Goal: Task Accomplishment & Management: Manage account settings

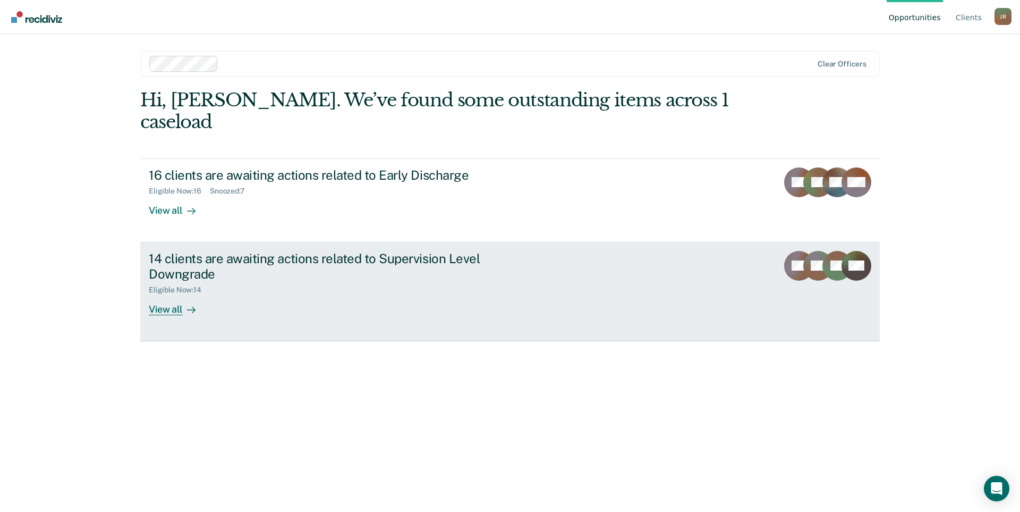
click at [377, 251] on div "14 clients are awaiting actions related to Supervision Level Downgrade" at bounding box center [335, 266] width 373 height 31
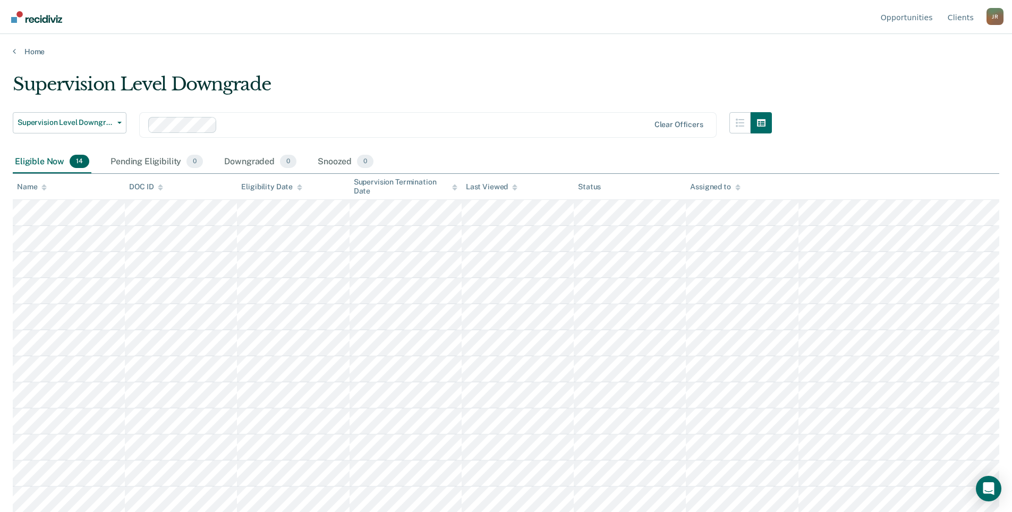
scroll to position [53, 0]
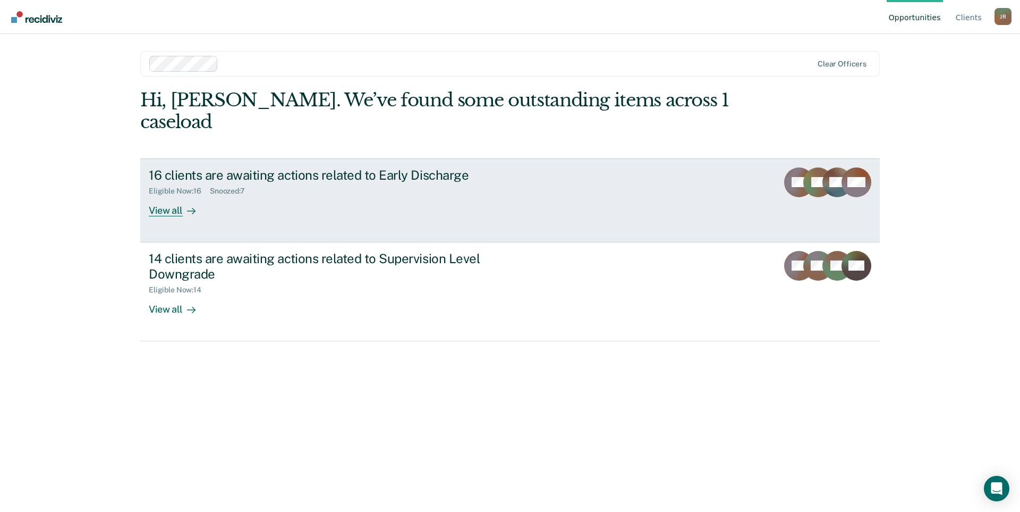
click at [265, 182] on div "Eligible Now : 16 Snoozed : 7" at bounding box center [335, 188] width 373 height 13
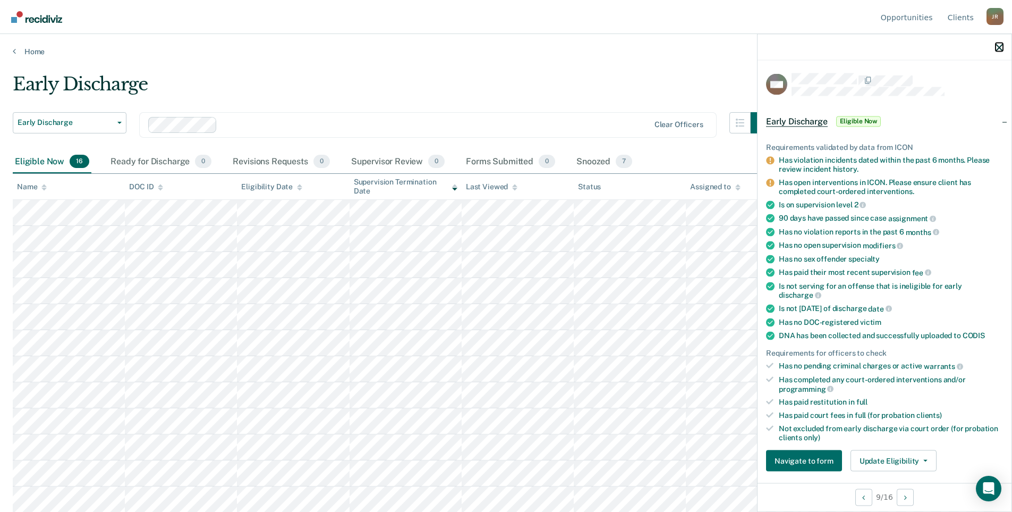
click at [1001, 50] on icon "button" at bounding box center [999, 47] width 7 height 7
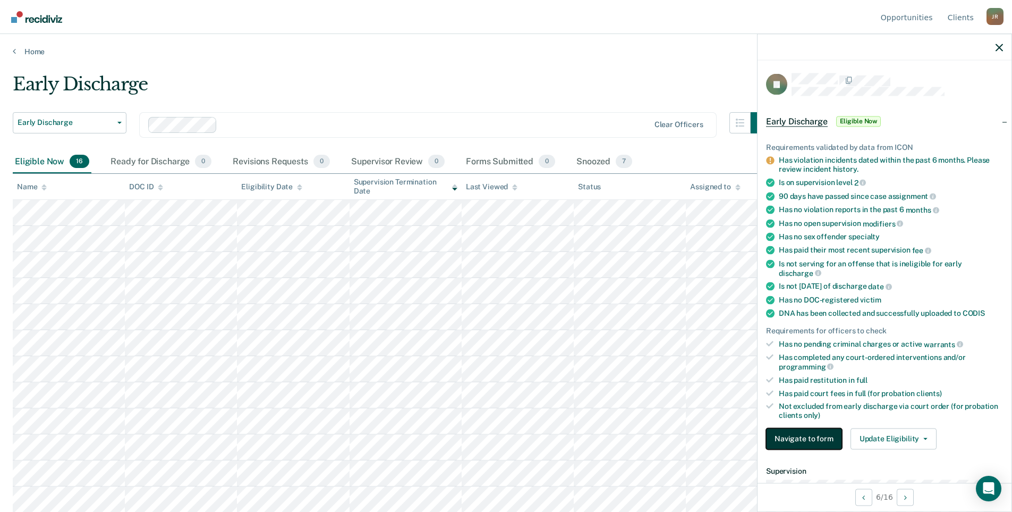
click at [835, 442] on button "Navigate to form" at bounding box center [804, 438] width 76 height 21
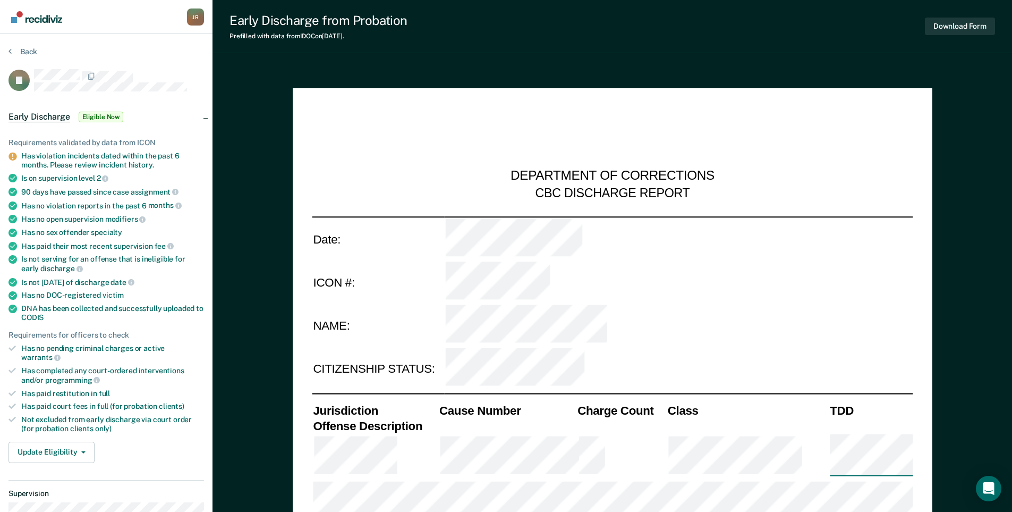
type textarea "x"
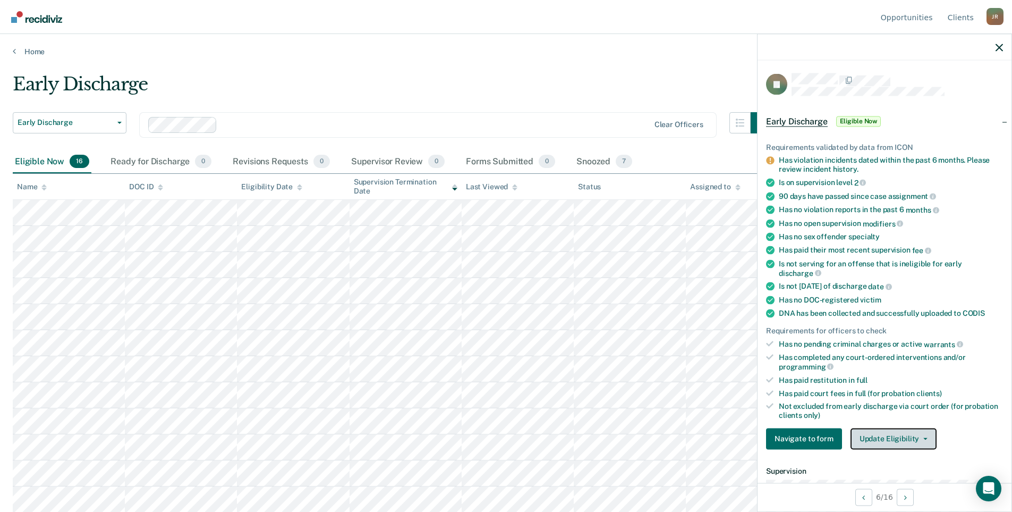
click at [892, 435] on button "Update Eligibility" at bounding box center [894, 438] width 86 height 21
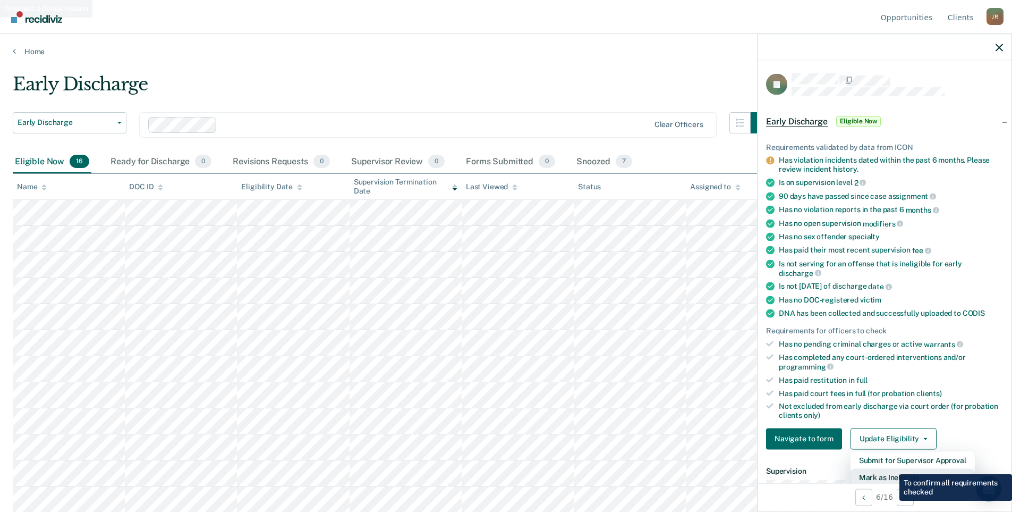
scroll to position [2, 0]
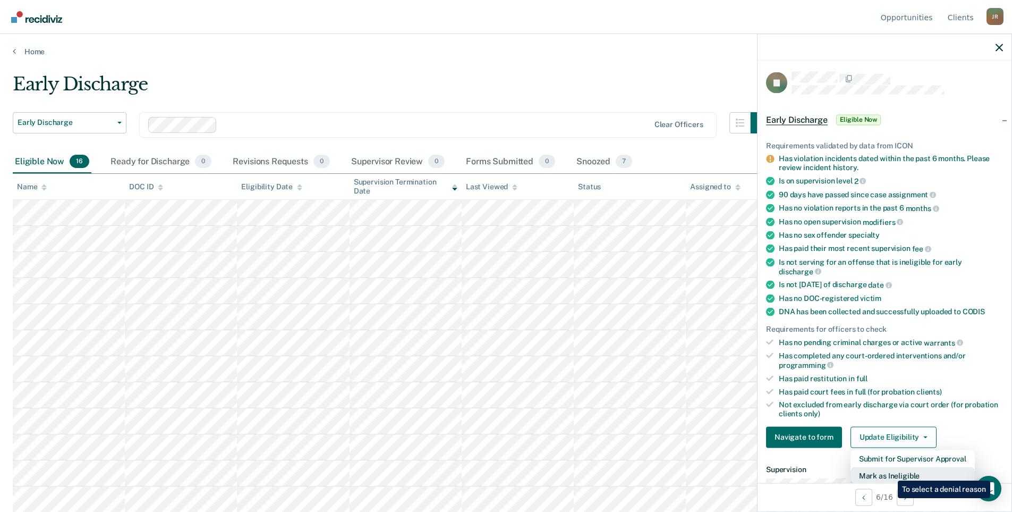
click at [890, 472] on button "Mark as Ineligible" at bounding box center [913, 475] width 124 height 17
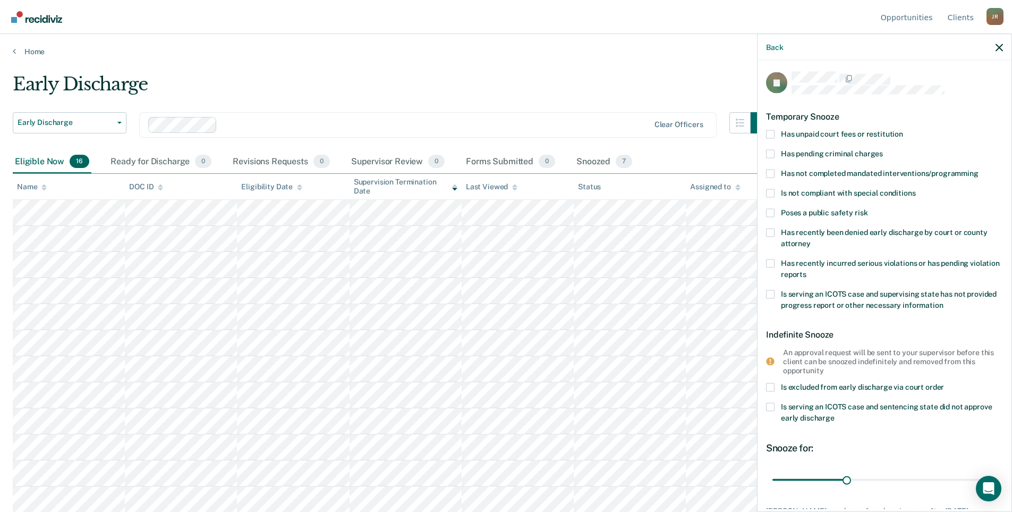
click at [773, 133] on span at bounding box center [770, 134] width 9 height 9
click at [903, 130] on input "Has unpaid court fees or restitution" at bounding box center [903, 130] width 0 height 0
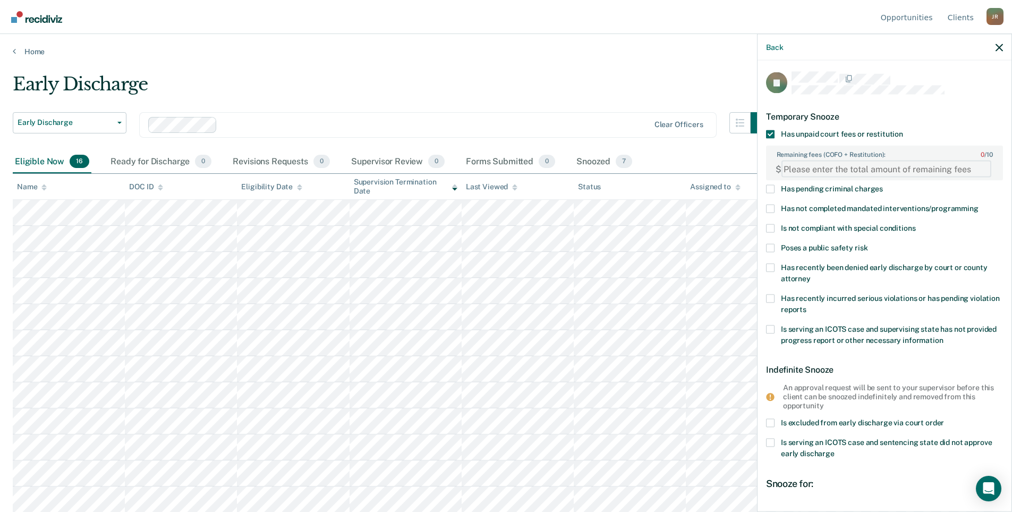
click at [808, 168] on FEESReasonInput "Remaining fees (COFO + Restitution): 0 / 10" at bounding box center [887, 168] width 210 height 17
click at [972, 169] on FEESReasonInput "Remaining fees (COFO + Restitution): 0 / 10" at bounding box center [887, 168] width 210 height 17
type FEESReasonInput "-1"
click at [976, 169] on FEESReasonInput "-1" at bounding box center [887, 168] width 210 height 17
type FEESReasonInput "17500"
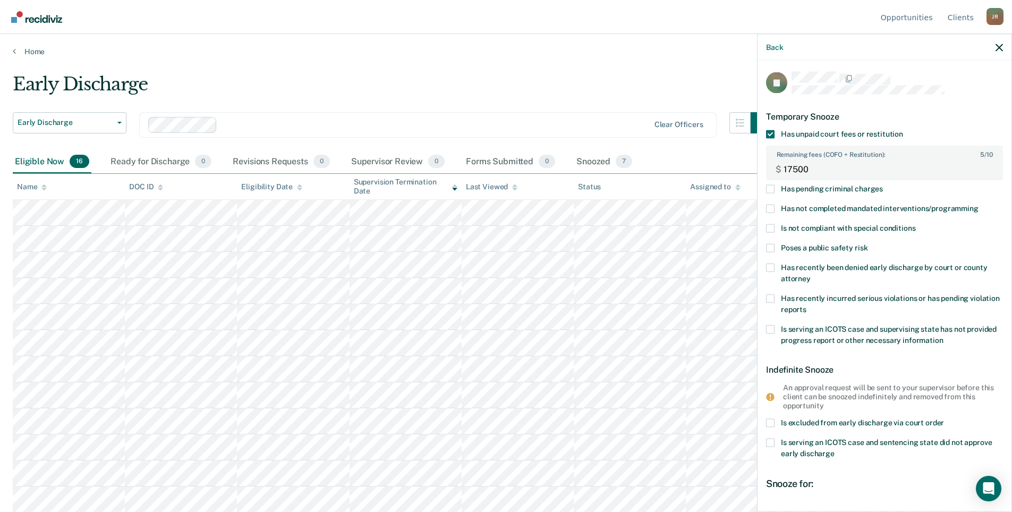
click at [962, 225] on label "Is not compliant with special conditions" at bounding box center [884, 229] width 237 height 11
click at [916, 224] on input "Is not compliant with special conditions" at bounding box center [916, 224] width 0 height 0
click at [776, 225] on label "Is not compliant with special conditions" at bounding box center [884, 229] width 237 height 11
click at [916, 224] on input "Is not compliant with special conditions" at bounding box center [916, 224] width 0 height 0
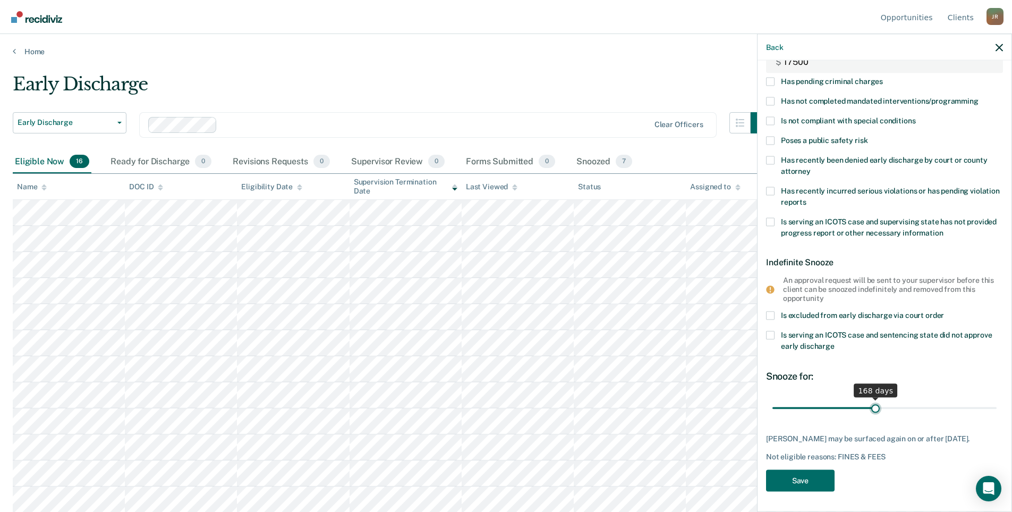
click at [872, 401] on input "range" at bounding box center [885, 408] width 224 height 19
click at [837, 407] on input "range" at bounding box center [885, 408] width 224 height 19
click at [813, 408] on input "range" at bounding box center [885, 408] width 224 height 19
drag, startPoint x: 813, startPoint y: 408, endPoint x: 828, endPoint y: 406, distance: 15.5
type input "90"
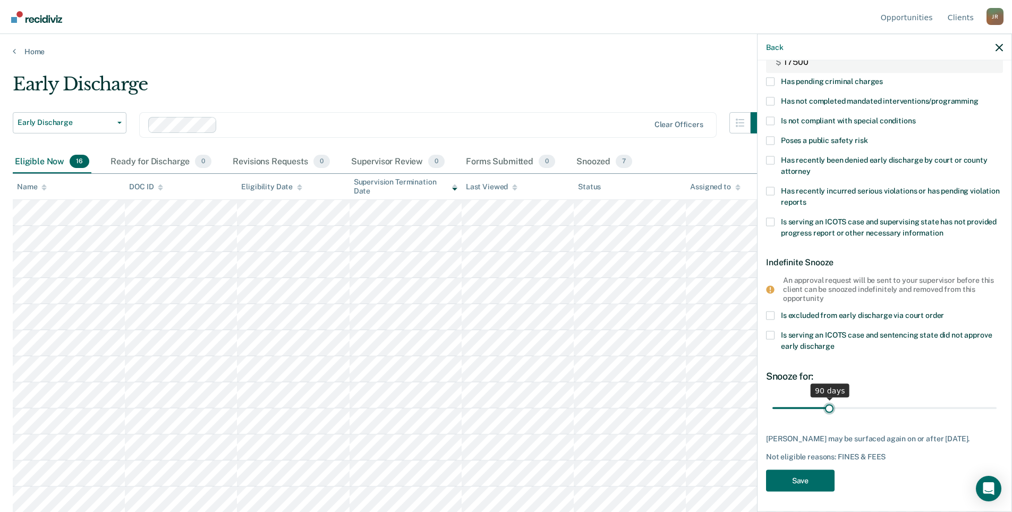
click at [828, 406] on input "range" at bounding box center [885, 408] width 224 height 19
click at [817, 477] on button "Save" at bounding box center [800, 480] width 69 height 22
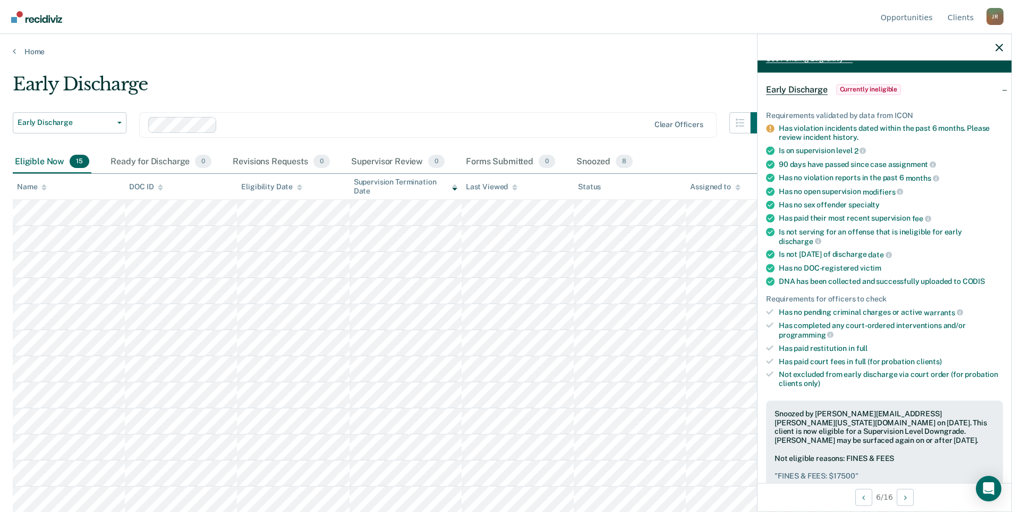
click at [1001, 52] on div at bounding box center [885, 47] width 254 height 27
click at [1000, 48] on icon "button" at bounding box center [999, 47] width 7 height 7
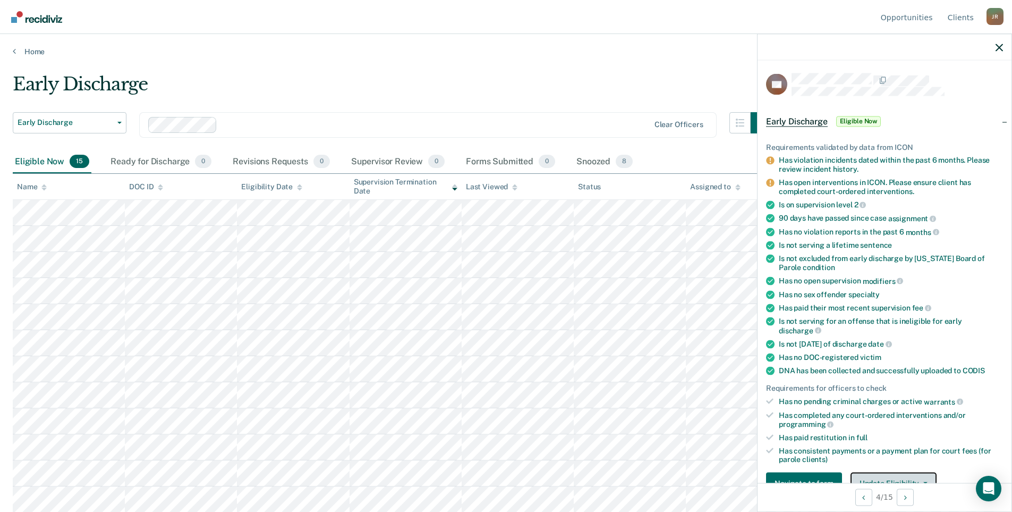
click at [885, 477] on button "Update Eligibility" at bounding box center [894, 482] width 86 height 21
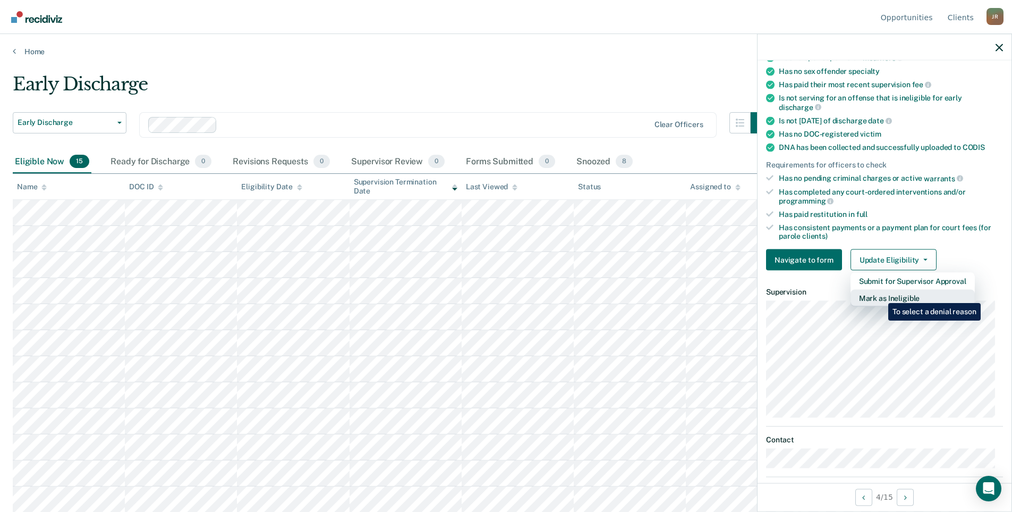
click at [881, 295] on button "Mark as Ineligible" at bounding box center [913, 298] width 124 height 17
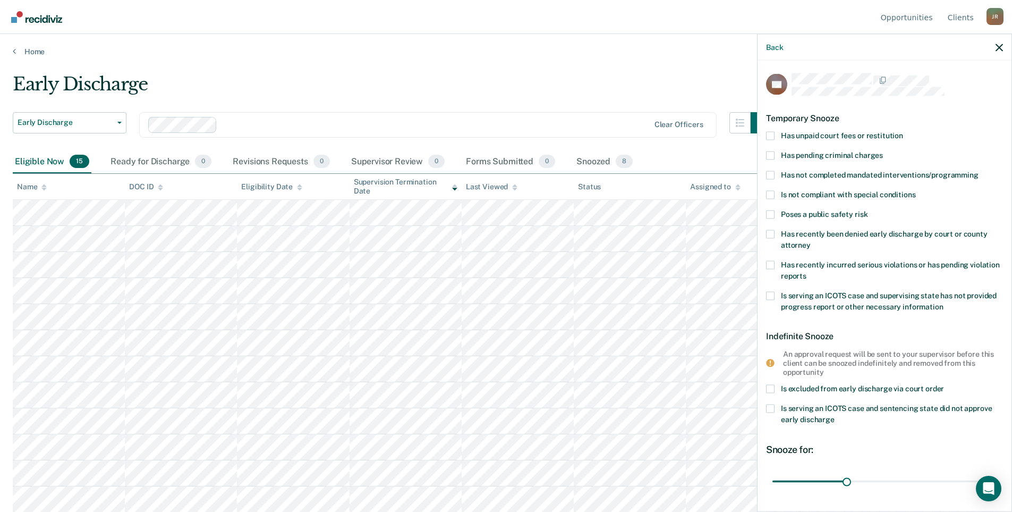
scroll to position [82, 0]
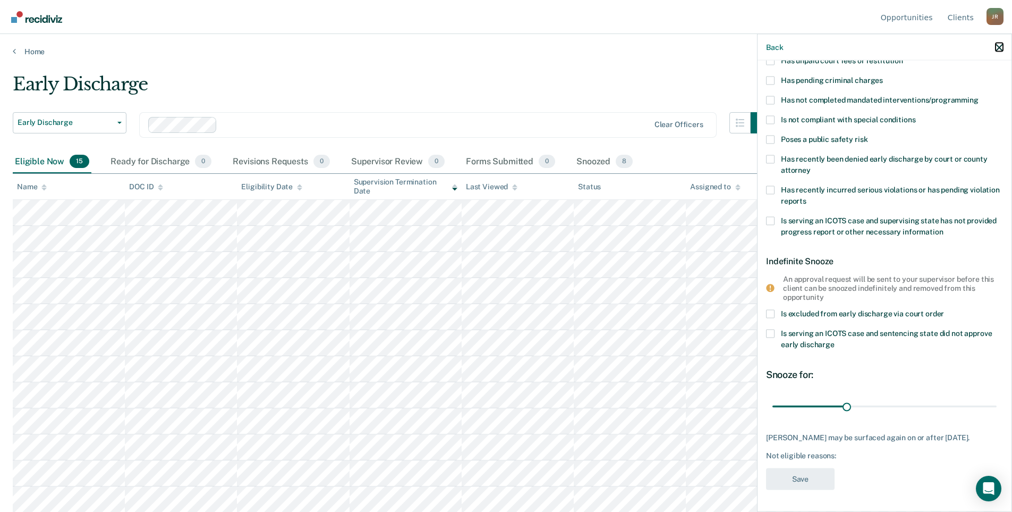
click at [999, 49] on icon "button" at bounding box center [999, 47] width 7 height 7
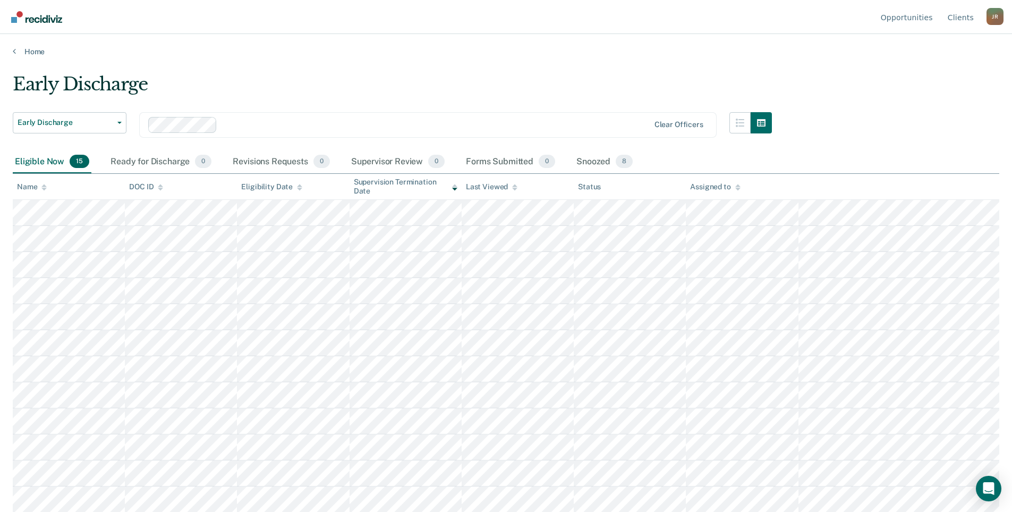
scroll to position [79, 0]
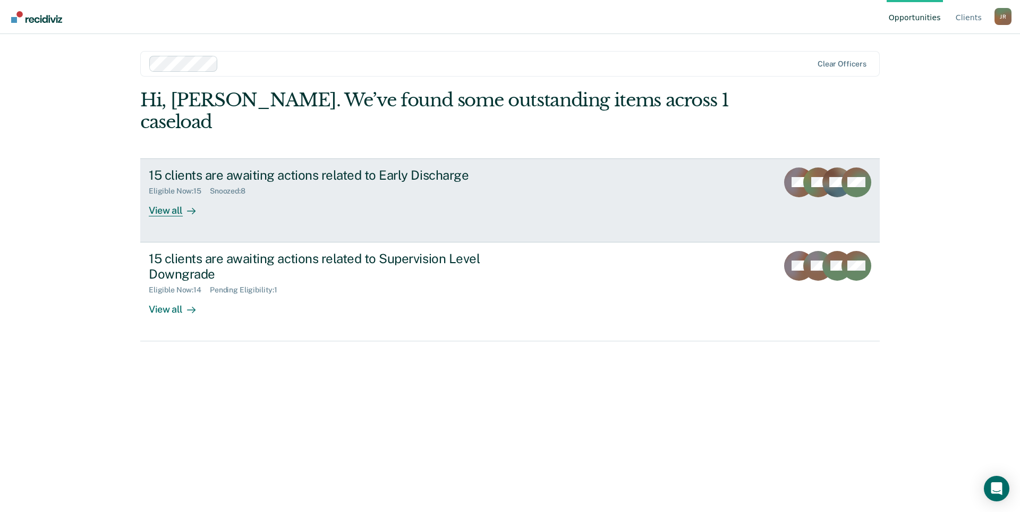
click at [310, 174] on div "15 clients are awaiting actions related to Early Discharge Eligible Now : 15 Sn…" at bounding box center [348, 191] width 399 height 49
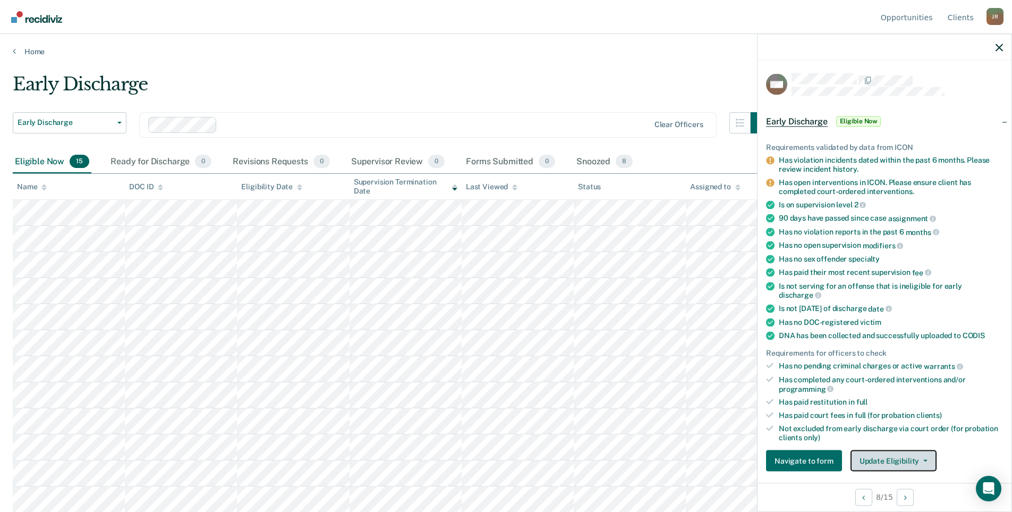
click at [904, 452] on button "Update Eligibility" at bounding box center [894, 460] width 86 height 21
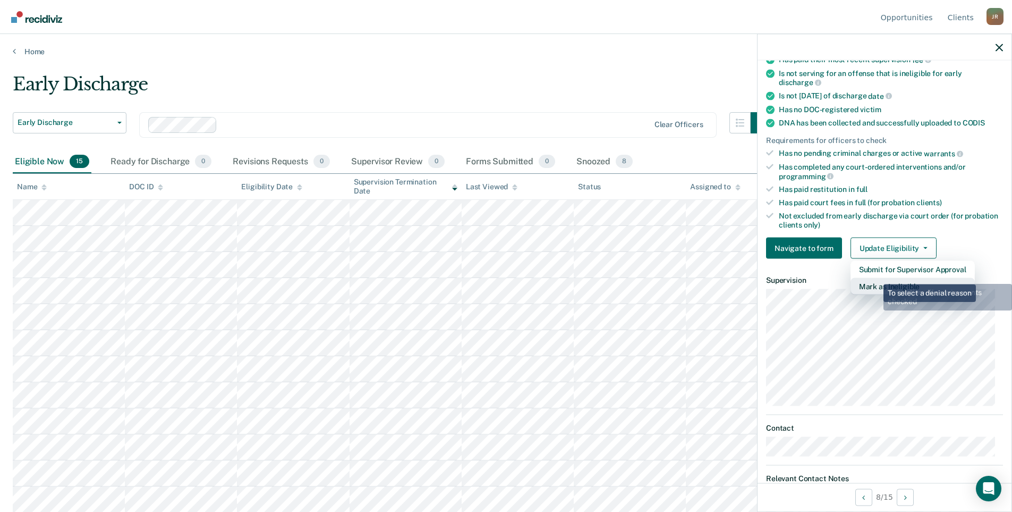
click at [876, 278] on button "Mark as Ineligible" at bounding box center [913, 286] width 124 height 17
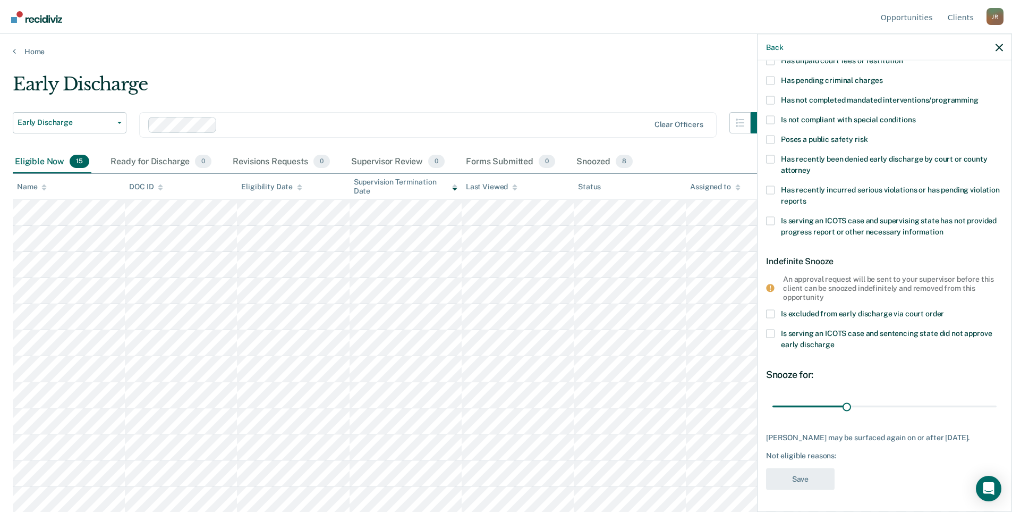
scroll to position [29, 0]
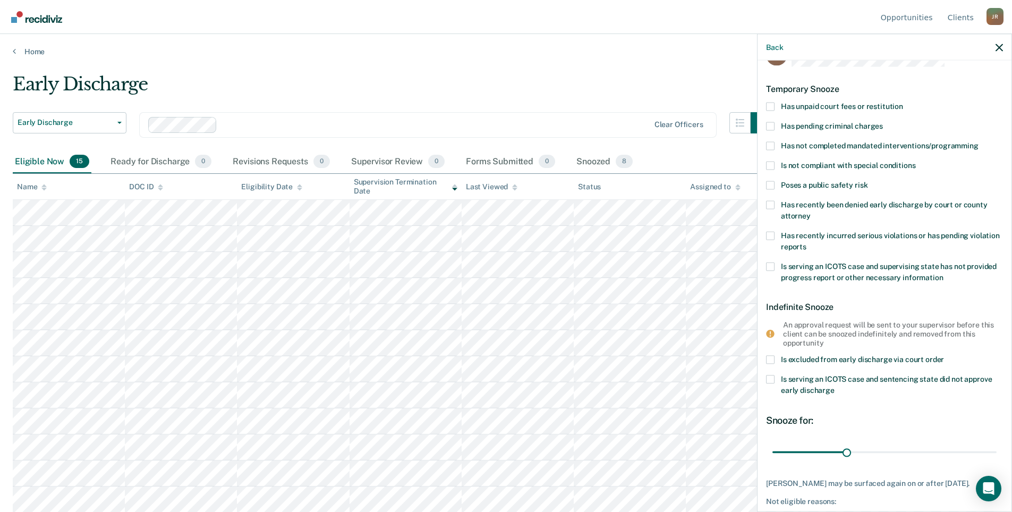
click at [771, 203] on span at bounding box center [770, 204] width 9 height 9
click at [811, 212] on input "Has recently been denied early discharge by court or county attorney" at bounding box center [811, 212] width 0 height 0
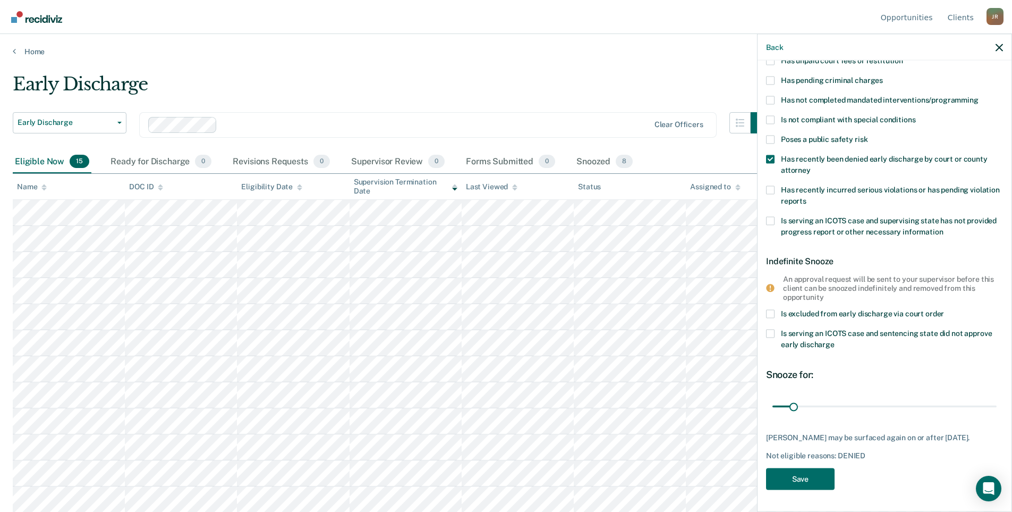
scroll to position [0, 0]
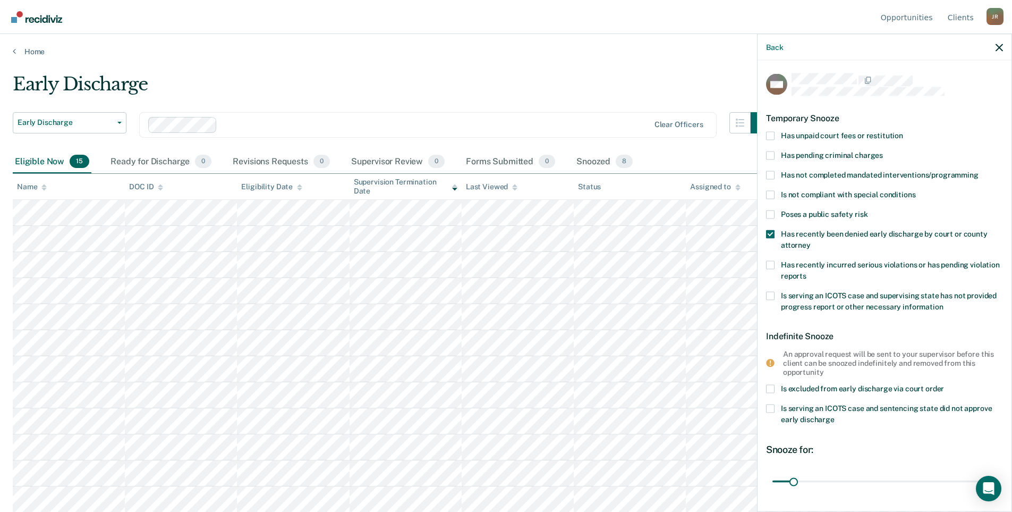
click at [771, 212] on span at bounding box center [770, 214] width 9 height 9
click at [868, 210] on input "Poses a public safety risk" at bounding box center [868, 210] width 0 height 0
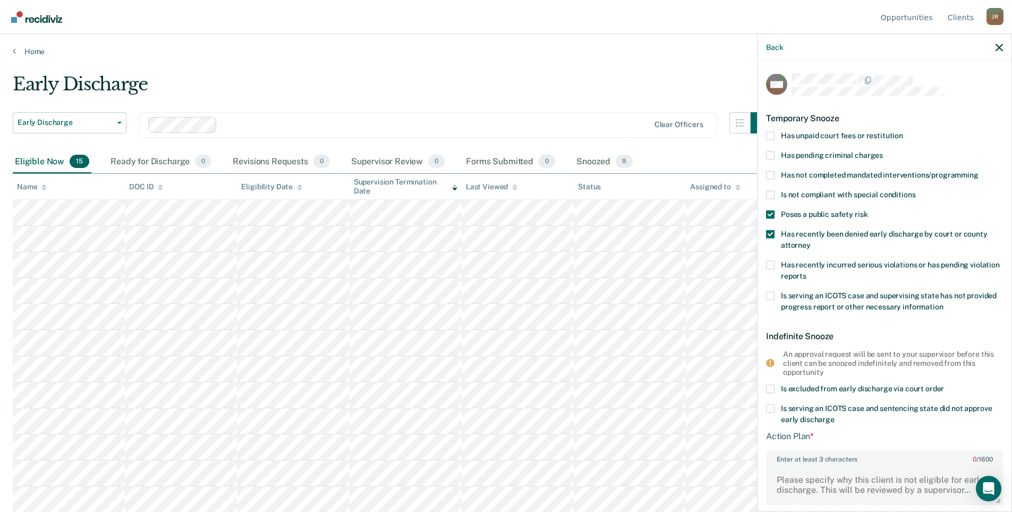
click at [772, 233] on span at bounding box center [770, 234] width 9 height 9
click at [811, 241] on input "Has recently been denied early discharge by court or county attorney" at bounding box center [811, 241] width 0 height 0
click at [830, 478] on textarea "Enter at least 3 characters 0 / 1600" at bounding box center [884, 483] width 235 height 39
type textarea "N"
type textarea "C"
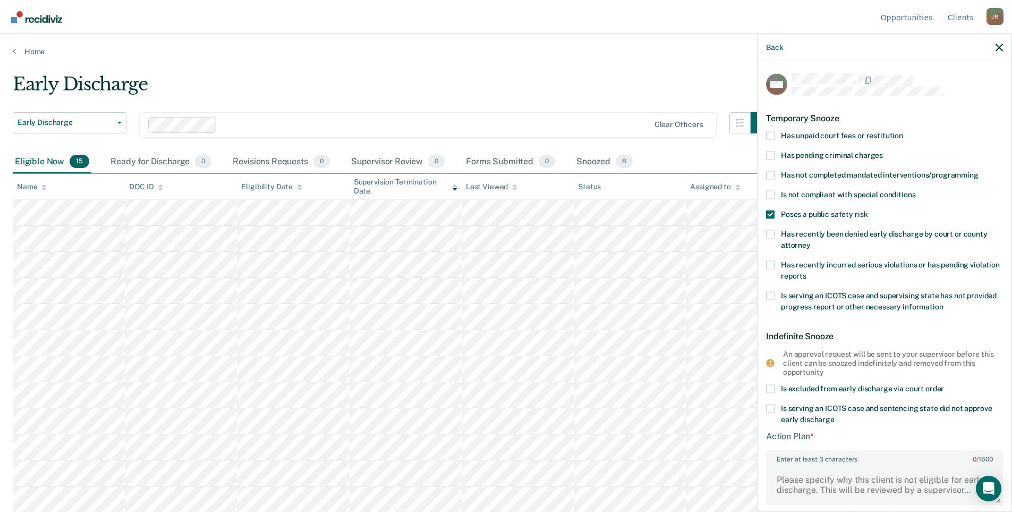
click at [776, 388] on label "Is excluded from early discharge via court order" at bounding box center [884, 390] width 237 height 11
click at [944, 385] on input "Is excluded from early discharge via court order" at bounding box center [944, 385] width 0 height 0
click at [772, 215] on span at bounding box center [770, 214] width 9 height 9
click at [868, 210] on input "Poses a public safety risk" at bounding box center [868, 210] width 0 height 0
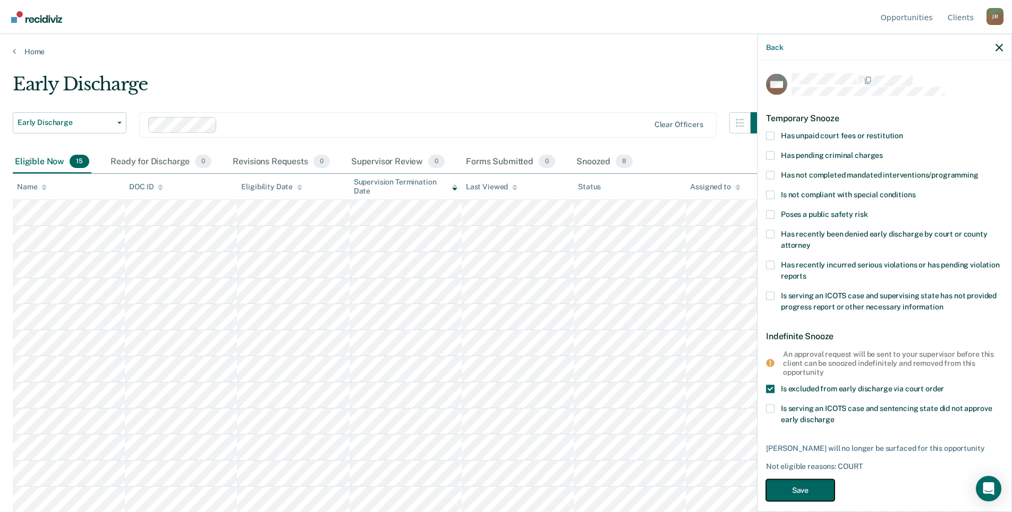
click at [795, 486] on button "Save" at bounding box center [800, 490] width 69 height 22
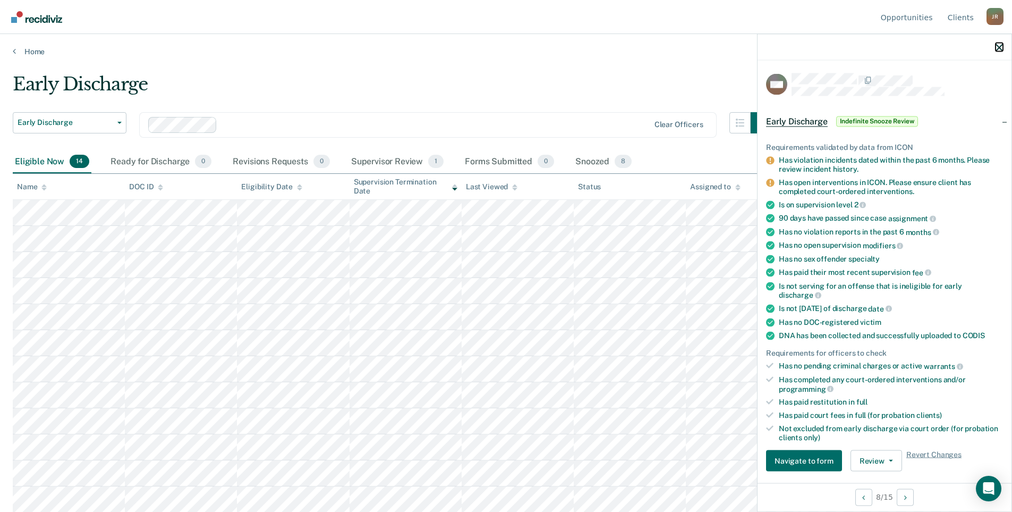
click at [998, 48] on icon "button" at bounding box center [999, 47] width 7 height 7
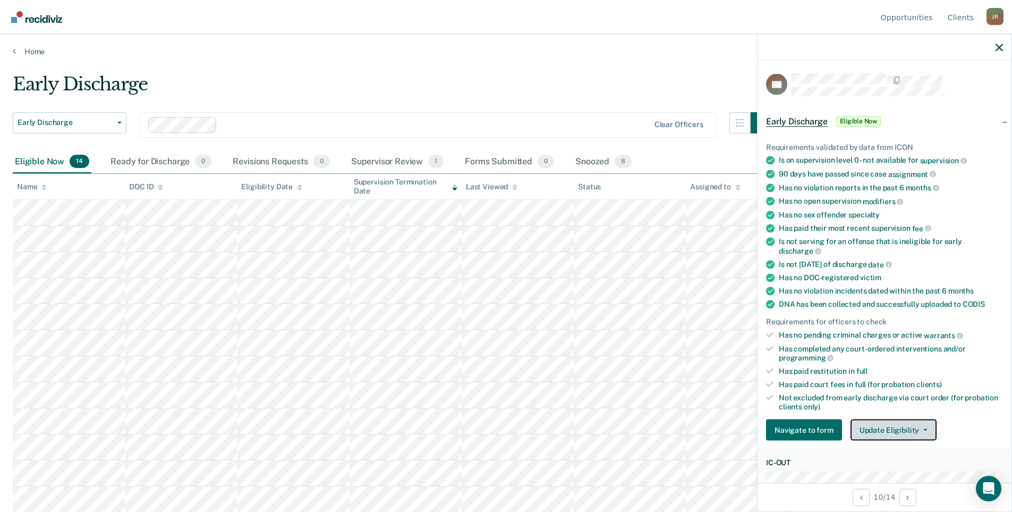
click at [888, 425] on button "Update Eligibility" at bounding box center [894, 429] width 86 height 21
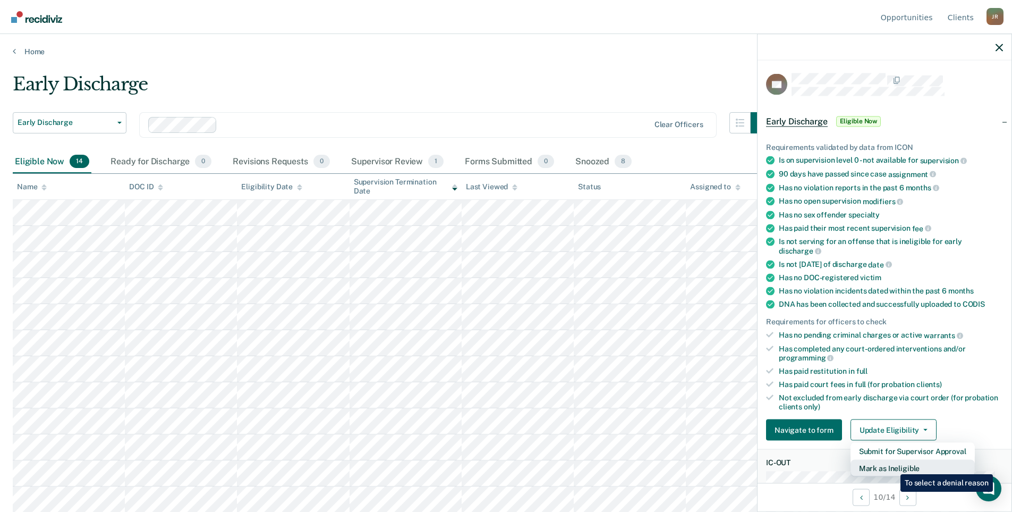
click at [893, 466] on button "Mark as Ineligible" at bounding box center [913, 468] width 124 height 17
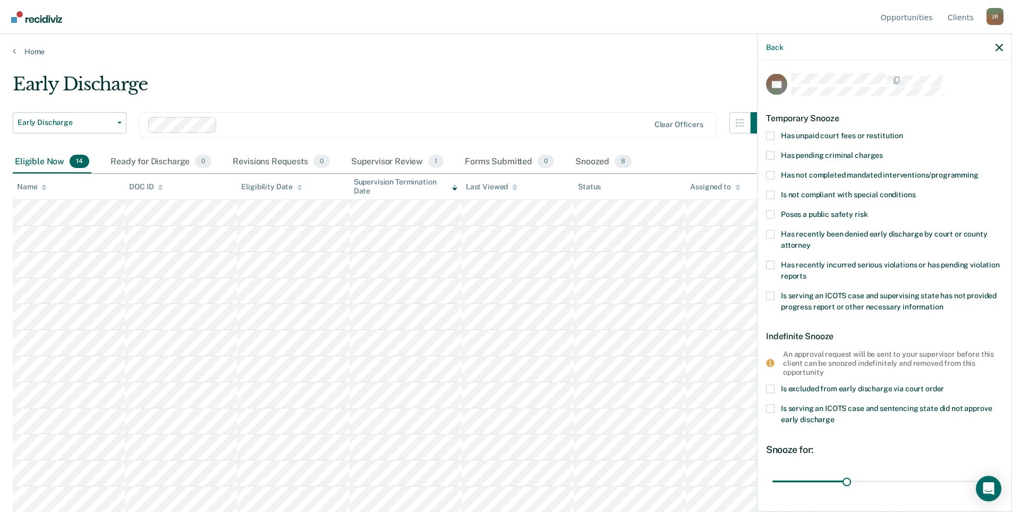
click at [773, 133] on span at bounding box center [770, 135] width 9 height 9
click at [903, 131] on input "Has unpaid court fees or restitution" at bounding box center [903, 131] width 0 height 0
